Goal: Task Accomplishment & Management: Manage account settings

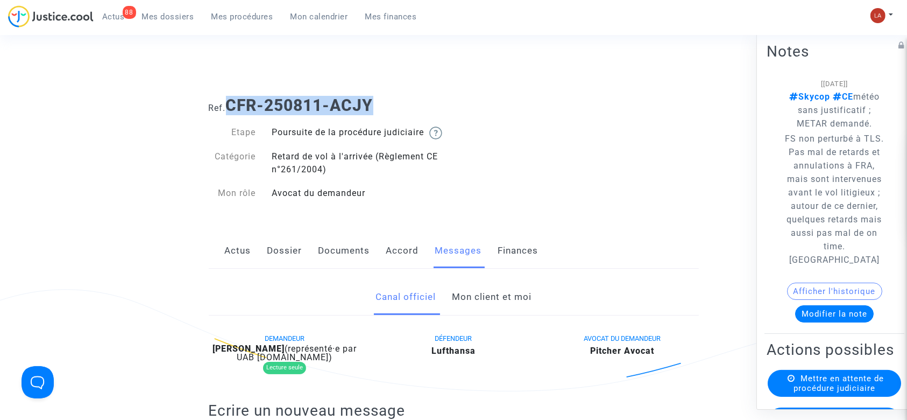
drag, startPoint x: 402, startPoint y: 100, endPoint x: 230, endPoint y: 105, distance: 172.2
click at [230, 105] on h1 "Ref. CFR-250811-ACJY" at bounding box center [454, 105] width 490 height 19
copy b "CFR-250811-ACJY"
click at [279, 263] on link "Dossier" at bounding box center [284, 251] width 35 height 36
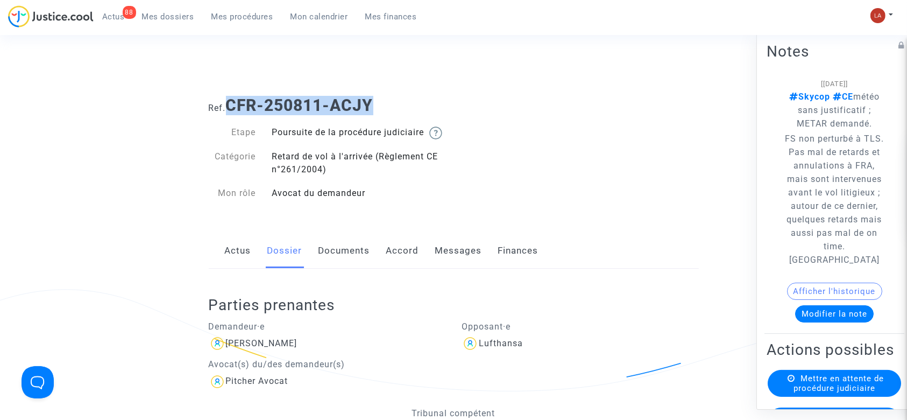
drag, startPoint x: 344, startPoint y: 263, endPoint x: 392, endPoint y: 247, distance: 49.7
click at [344, 263] on link "Documents" at bounding box center [344, 251] width 52 height 36
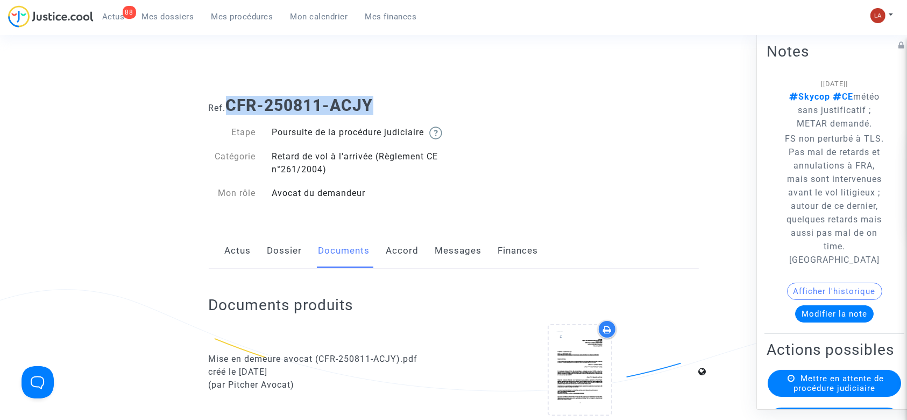
click at [298, 257] on link "Dossier" at bounding box center [284, 251] width 35 height 36
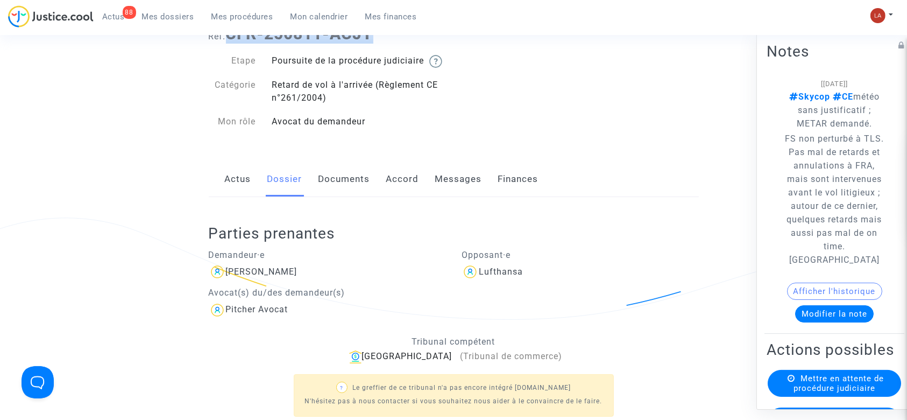
click at [340, 183] on link "Documents" at bounding box center [344, 179] width 52 height 36
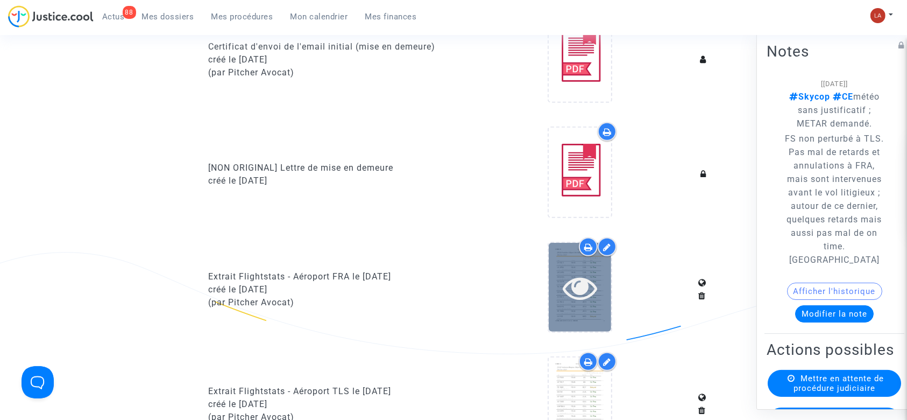
scroll to position [573, 0]
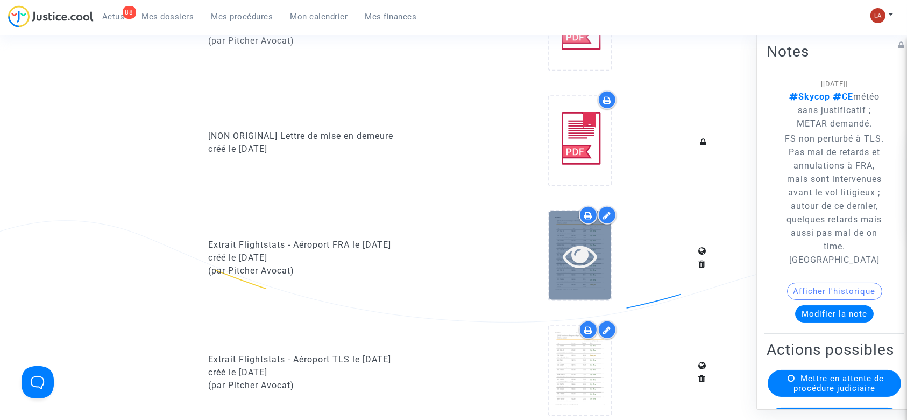
click at [571, 256] on icon at bounding box center [580, 255] width 35 height 34
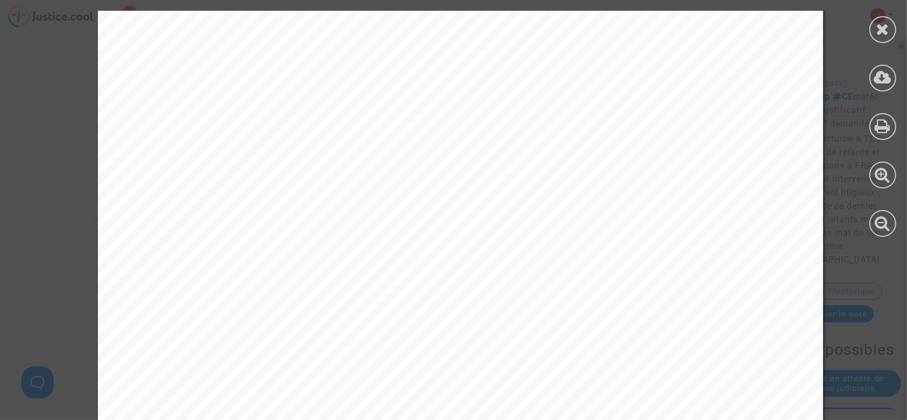
scroll to position [15206, 0]
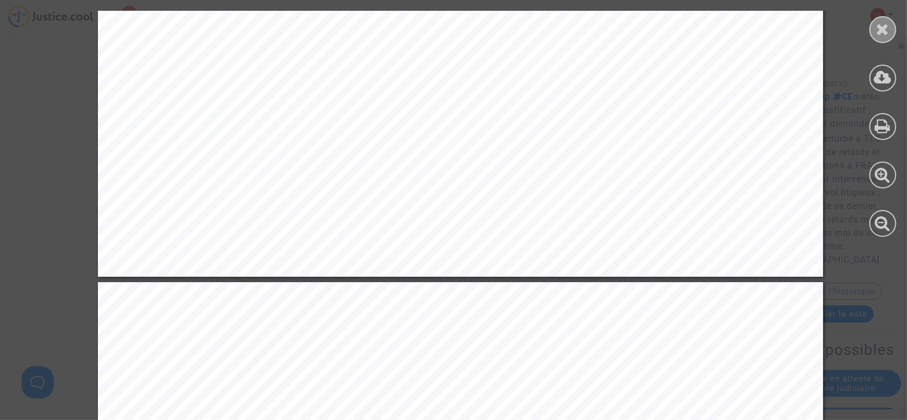
click at [874, 23] on div at bounding box center [882, 29] width 27 height 27
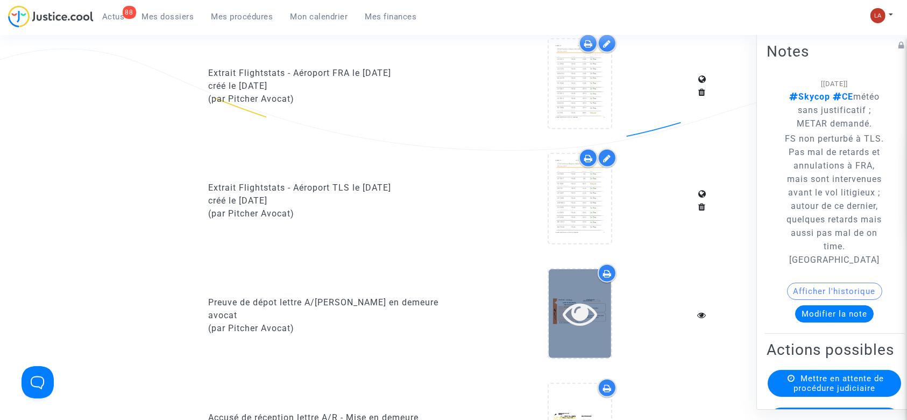
scroll to position [646, 0]
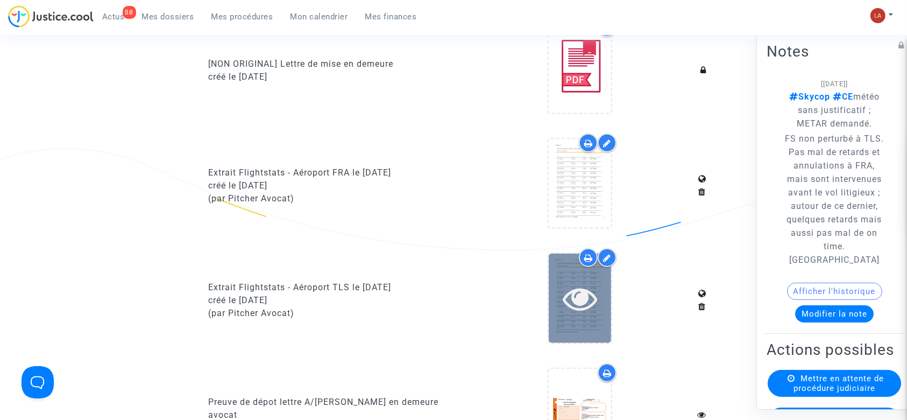
click at [554, 293] on div at bounding box center [580, 298] width 62 height 34
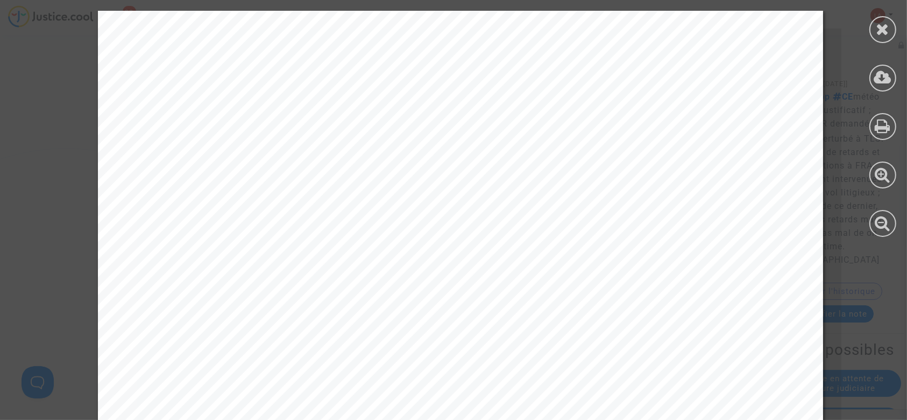
click at [878, 16] on div at bounding box center [882, 29] width 27 height 27
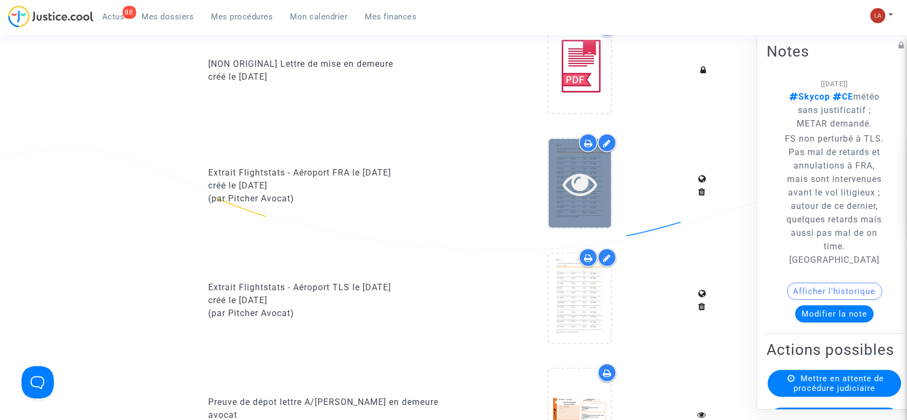
click at [594, 192] on icon at bounding box center [580, 183] width 35 height 34
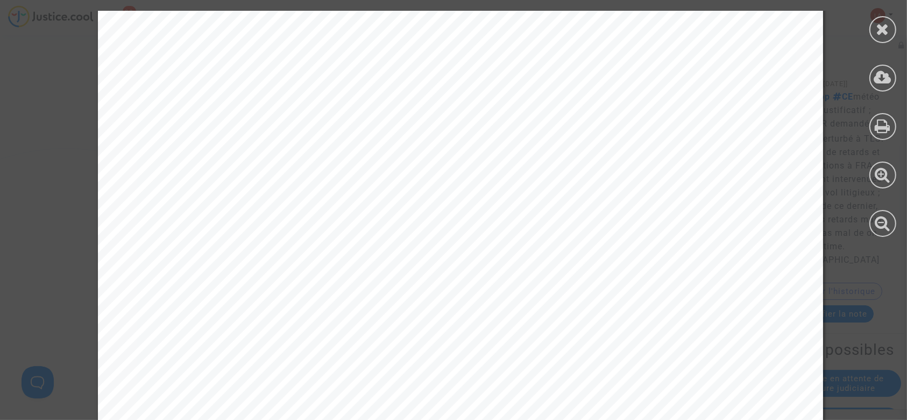
scroll to position [15493, 0]
drag, startPoint x: 886, startPoint y: 23, endPoint x: 689, endPoint y: 104, distance: 213.0
click at [885, 24] on icon at bounding box center [882, 29] width 13 height 16
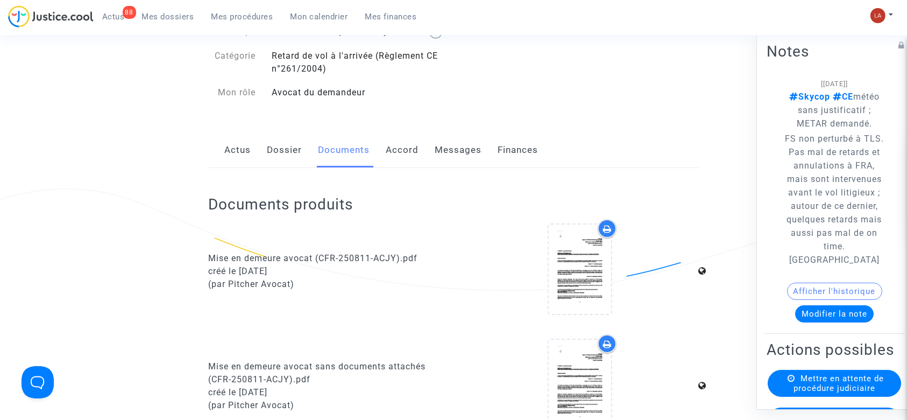
scroll to position [0, 0]
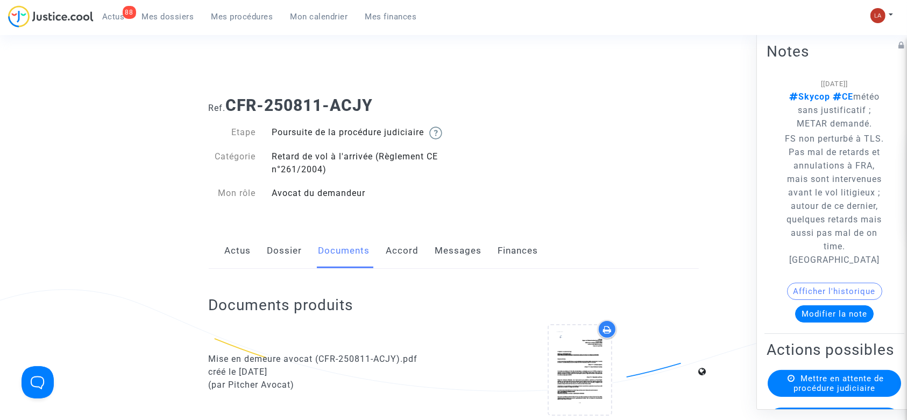
click at [482, 261] on div "Actus Dossier Documents Accord Messages Finances" at bounding box center [454, 251] width 490 height 36
click at [435, 268] on link "Messages" at bounding box center [458, 251] width 47 height 36
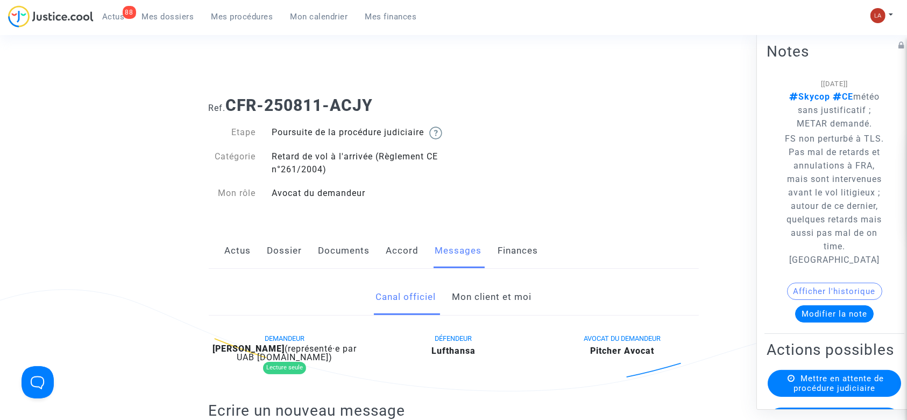
click at [294, 260] on link "Dossier" at bounding box center [284, 251] width 35 height 36
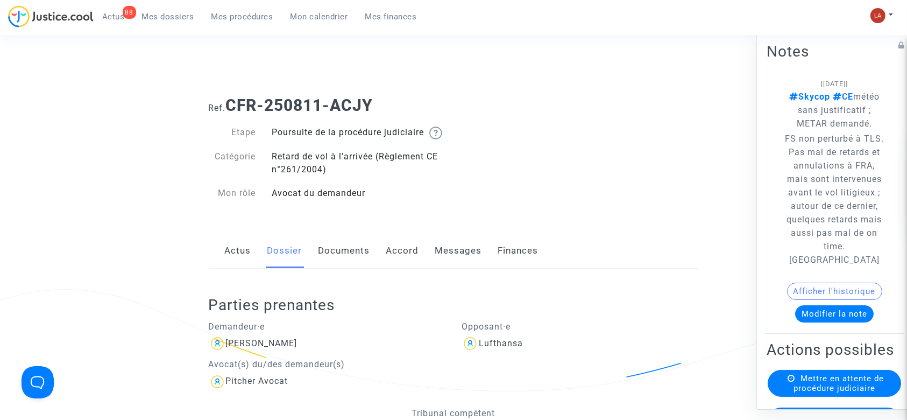
click at [469, 254] on link "Messages" at bounding box center [458, 251] width 47 height 36
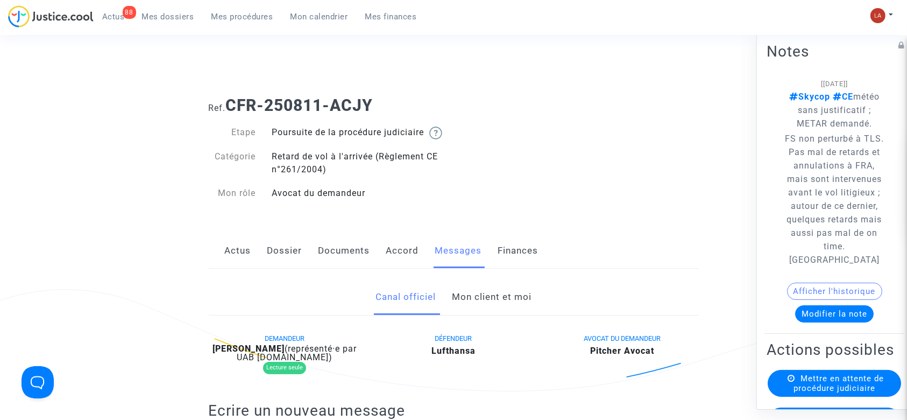
click at [483, 302] on link "Mon client et moi" at bounding box center [492, 297] width 80 height 36
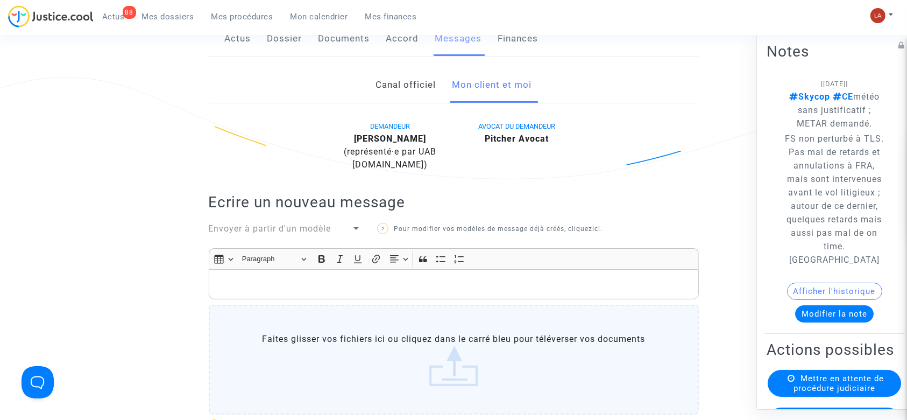
scroll to position [215, 0]
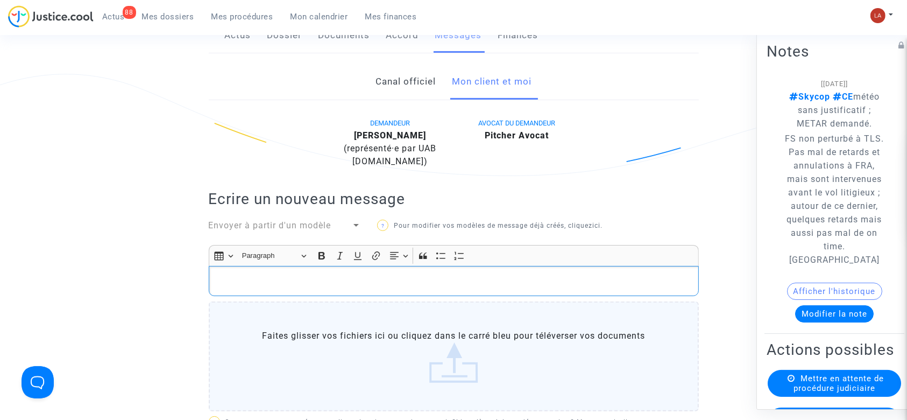
click at [551, 280] on div "Rich Text Editor, main" at bounding box center [454, 281] width 490 height 30
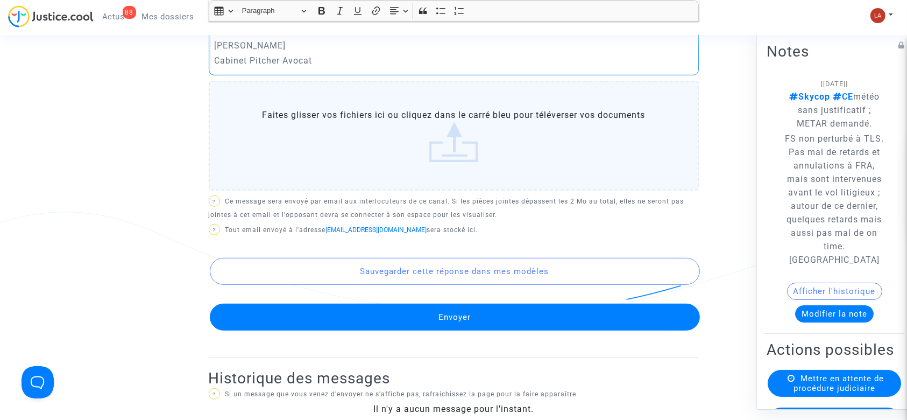
scroll to position [596, 0]
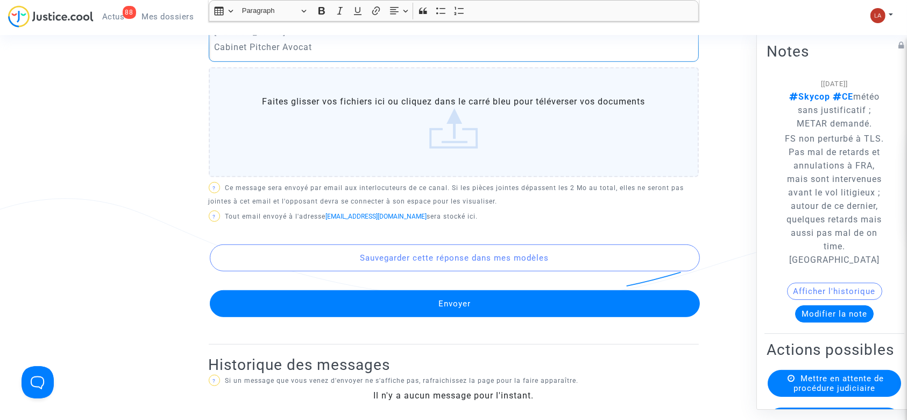
click at [512, 317] on button "Envoyer" at bounding box center [455, 303] width 490 height 27
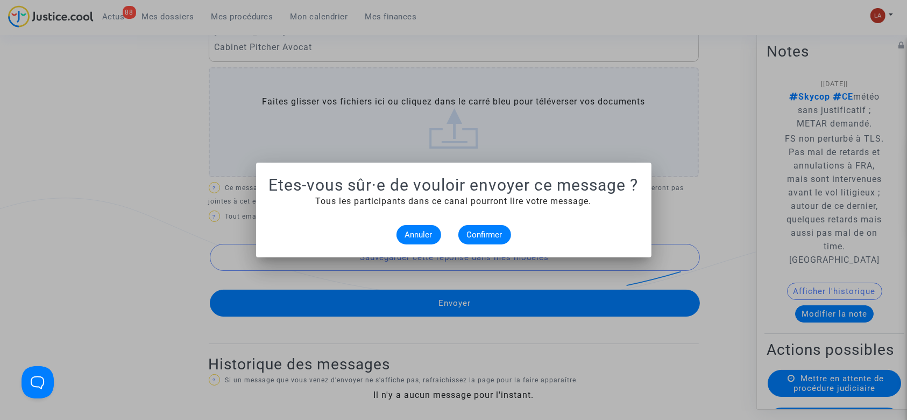
scroll to position [0, 0]
click at [474, 246] on mat-dialog-container "Etes-vous sûr·e de vouloir envoyer ce message ? Tous les participants dans ce c…" at bounding box center [453, 209] width 395 height 95
click at [476, 241] on button "Confirmer" at bounding box center [484, 234] width 53 height 19
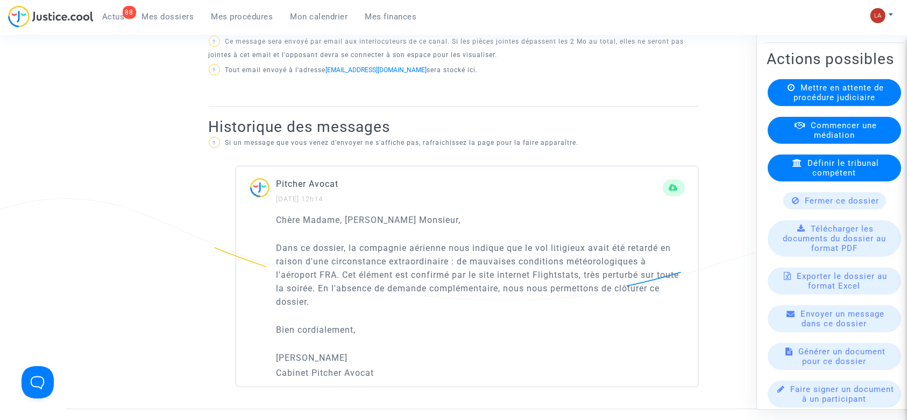
scroll to position [296, 0]
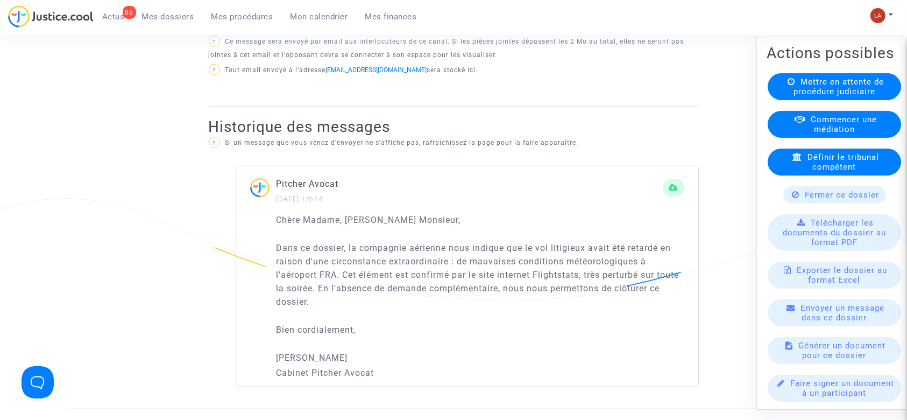
click at [824, 230] on available-action-list "Mettre en attente de procédure judiciaire Commencer une médiation Définir le tr…" at bounding box center [835, 237] width 136 height 328
click at [816, 200] on span "Fermer ce dossier" at bounding box center [842, 195] width 74 height 10
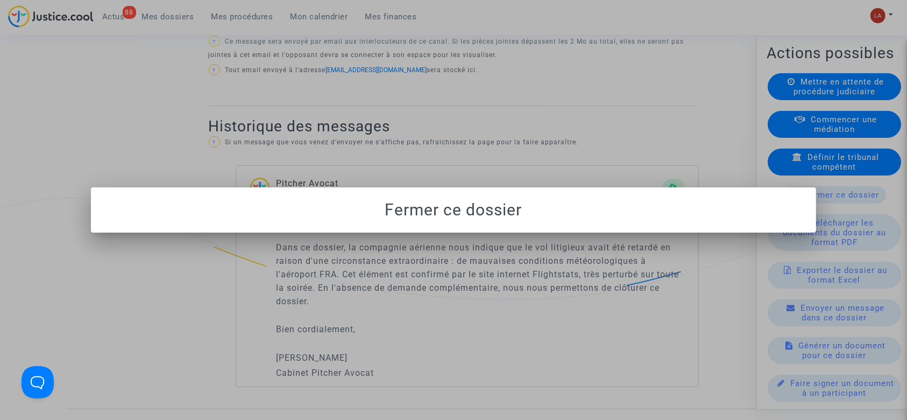
scroll to position [0, 0]
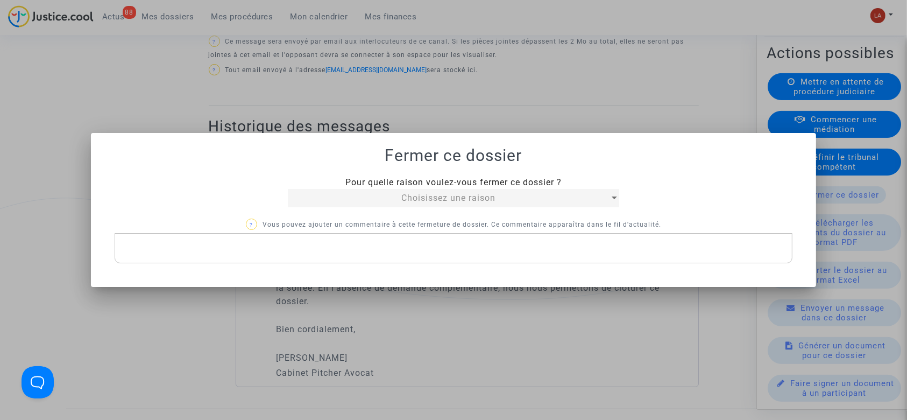
click at [393, 183] on span "Pour quelle raison voulez-vous fermer ce dossier ?" at bounding box center [453, 182] width 216 height 10
click at [385, 201] on div "Choisissez une raison" at bounding box center [448, 198] width 321 height 13
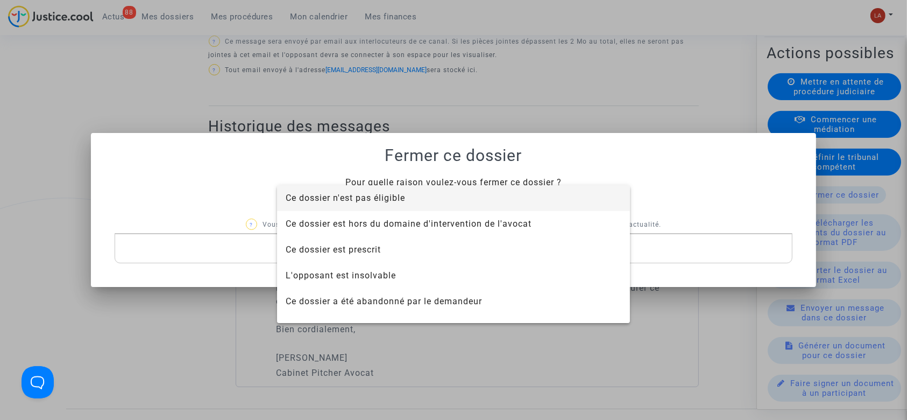
click at [378, 201] on span "Ce dossier n'est pas éligible" at bounding box center [345, 198] width 119 height 10
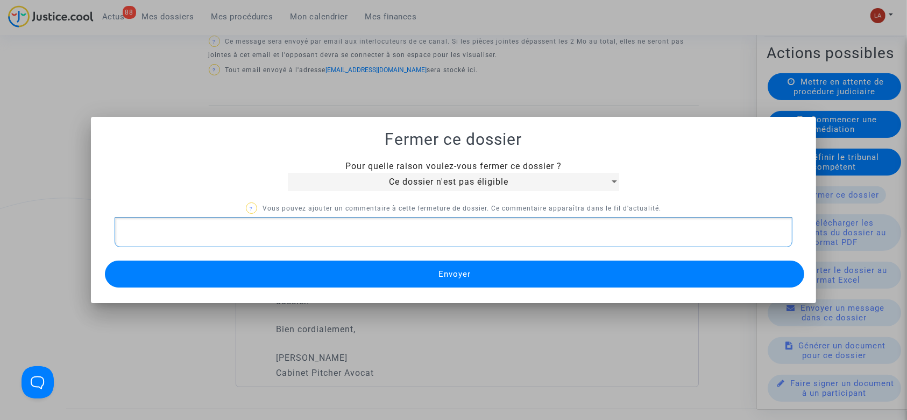
click at [340, 235] on p "Rich Text Editor, main" at bounding box center [453, 231] width 667 height 13
click at [327, 257] on div "Pour quelle raison voulez-vous fermer ce dossier ? Ce dossier n'est pas éligibl…" at bounding box center [454, 225] width 700 height 131
click at [307, 278] on button "Envoyer" at bounding box center [455, 273] width 700 height 27
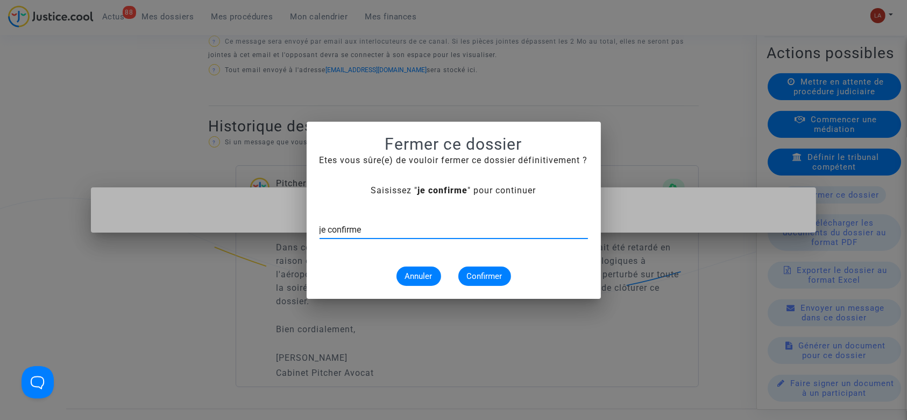
type input "je confirme"
click at [487, 266] on button "Confirmer" at bounding box center [484, 275] width 53 height 19
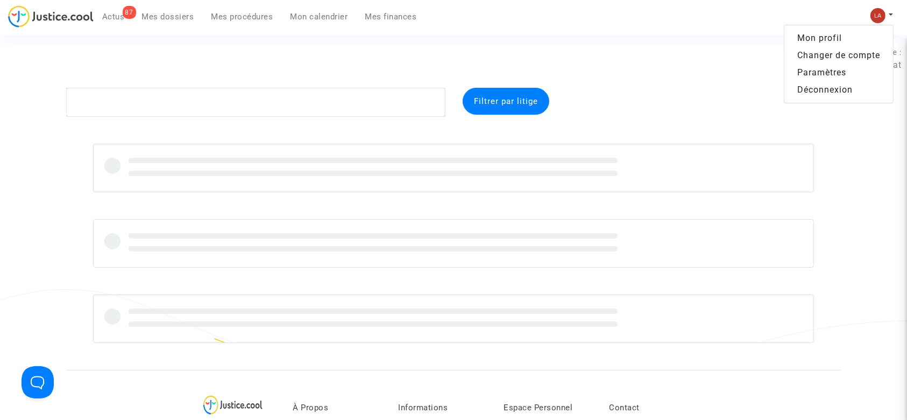
click at [819, 57] on link "Changer de compte" at bounding box center [838, 55] width 109 height 17
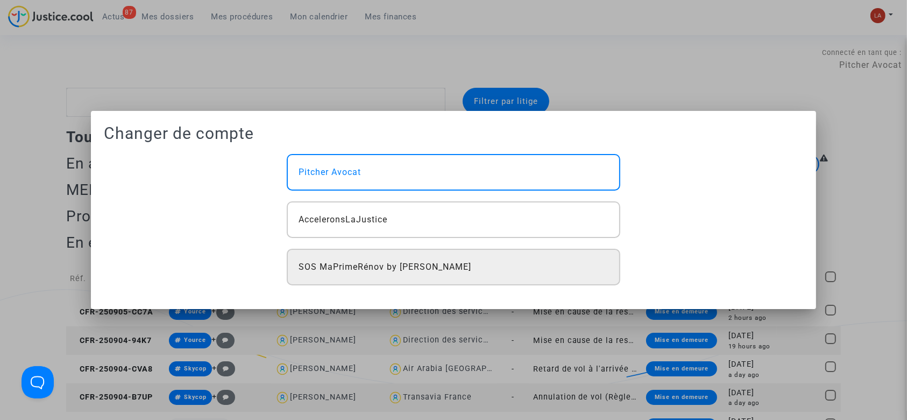
click at [455, 268] on span "SOS MaPrimeRénov by Pitcher Avocat" at bounding box center [385, 266] width 173 height 13
